Goal: Navigation & Orientation: Go to known website

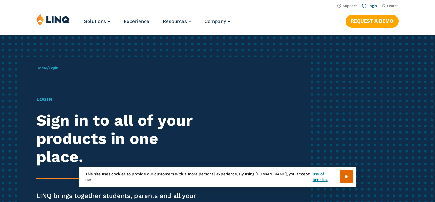
click at [373, 8] on link "Login" at bounding box center [369, 6] width 15 height 4
